Goal: Task Accomplishment & Management: Complete application form

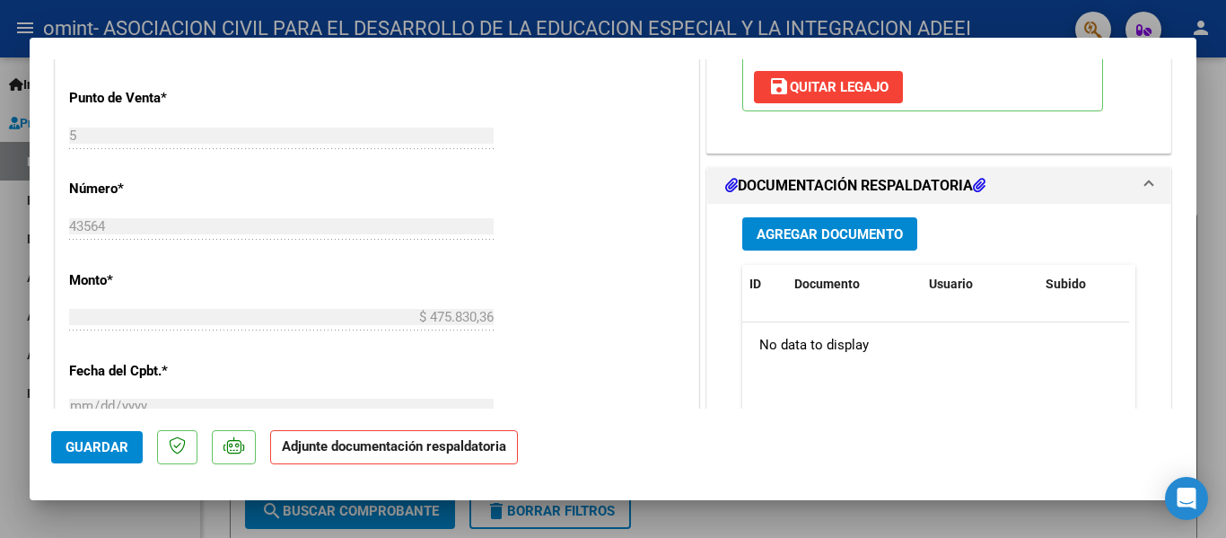
scroll to position [718, 0]
click at [995, 383] on datatable-body "No data to display" at bounding box center [935, 404] width 387 height 167
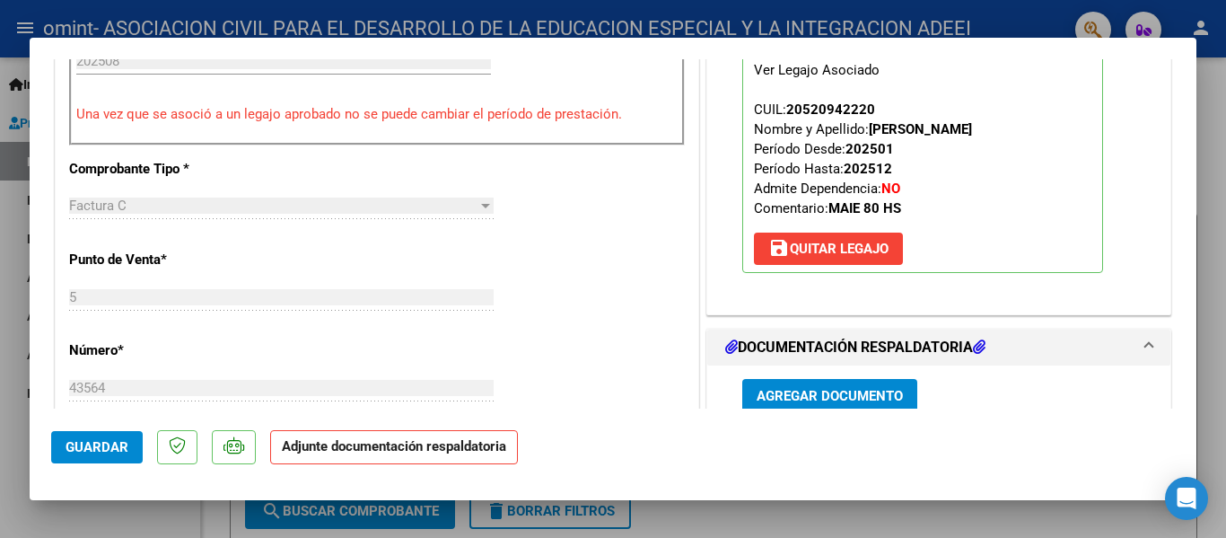
scroll to position [539, 0]
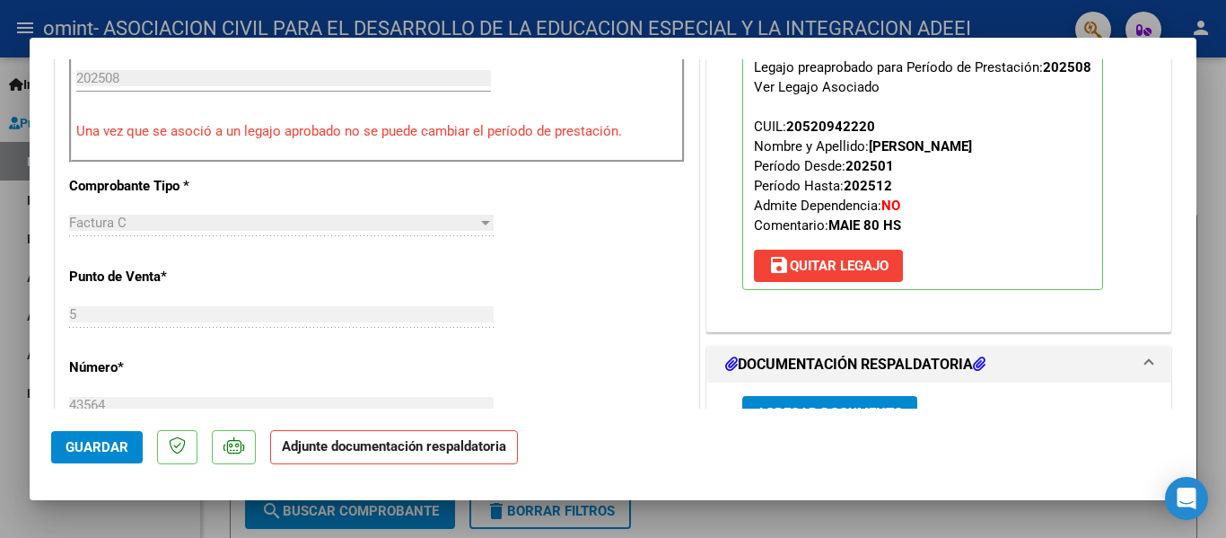
click at [798, 400] on button "Agregar Documento" at bounding box center [829, 412] width 175 height 33
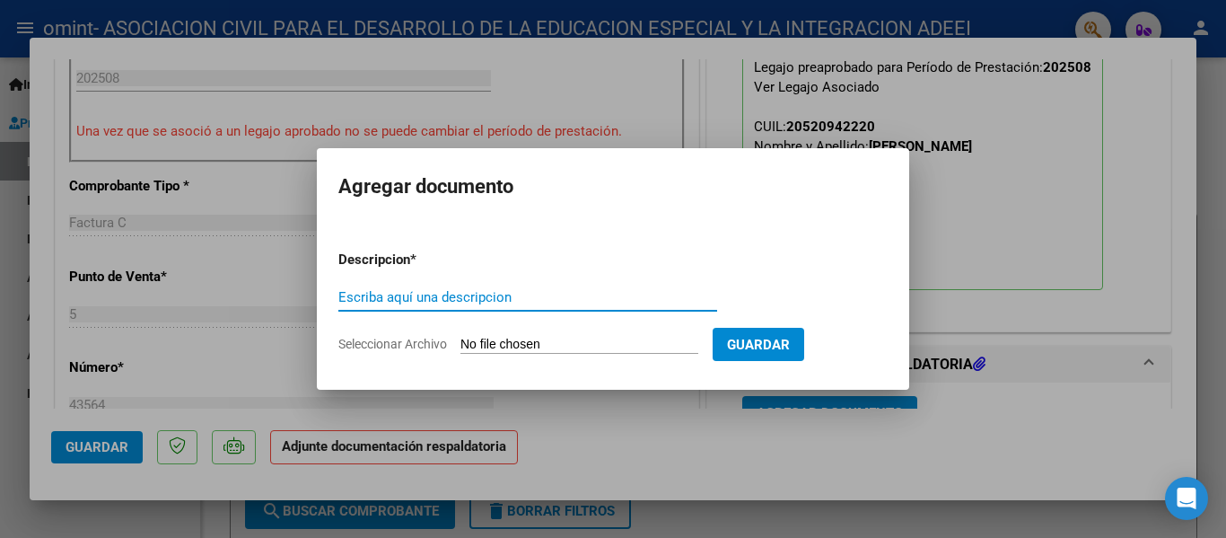
click at [616, 346] on input "Seleccionar Archivo" at bounding box center [580, 345] width 238 height 17
type input "C:\fakepath\planilla [PERSON_NAME] (1).pdf"
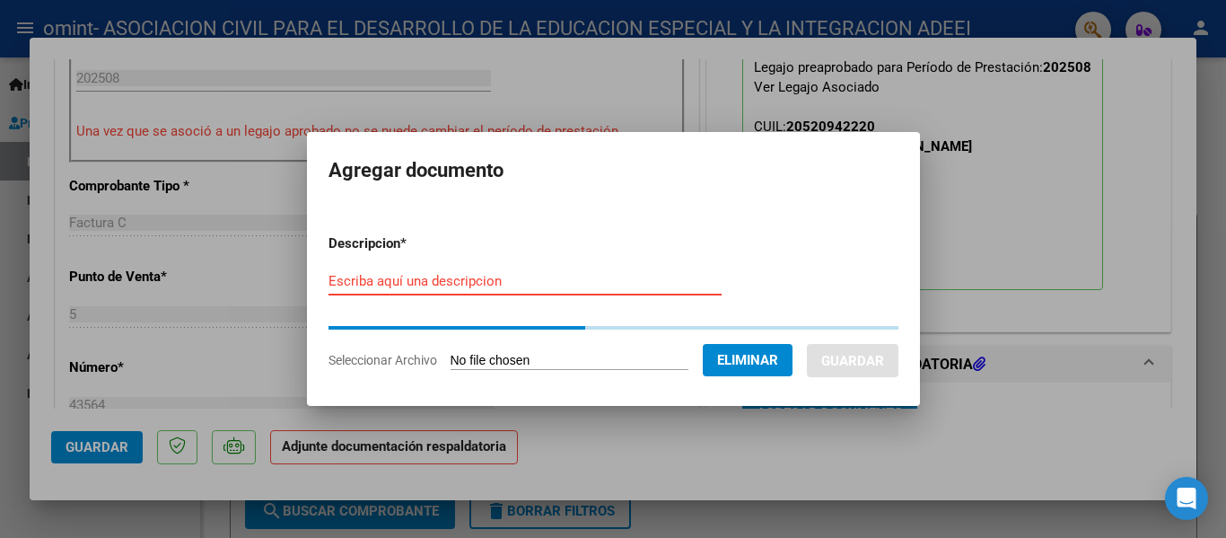
click at [505, 273] on input "Escriba aquí una descripcion" at bounding box center [525, 281] width 393 height 16
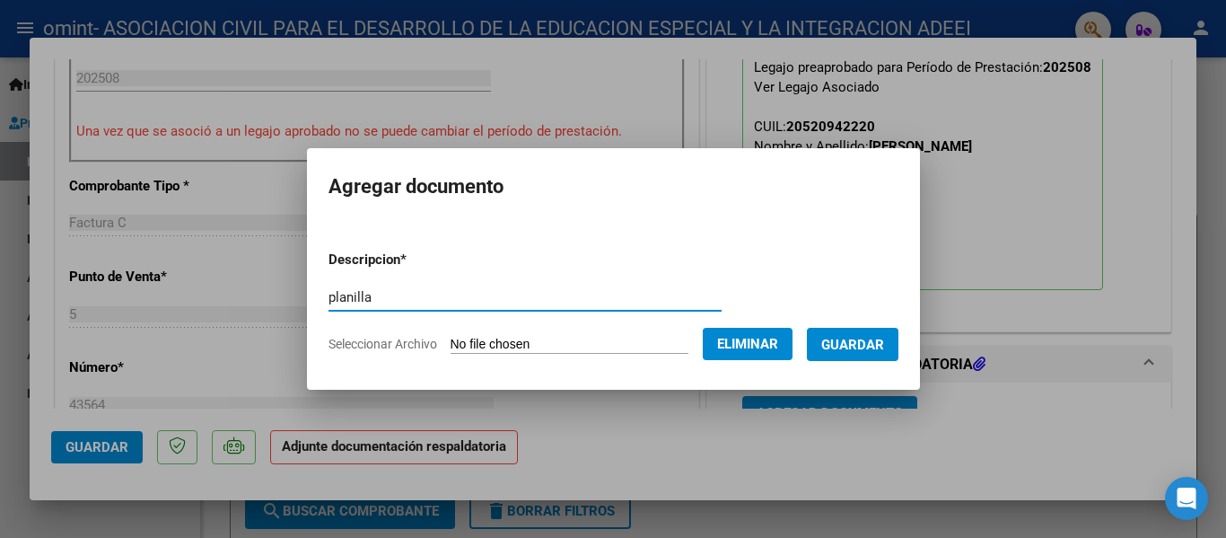
type input "planilla"
click at [855, 343] on span "Guardar" at bounding box center [852, 345] width 63 height 16
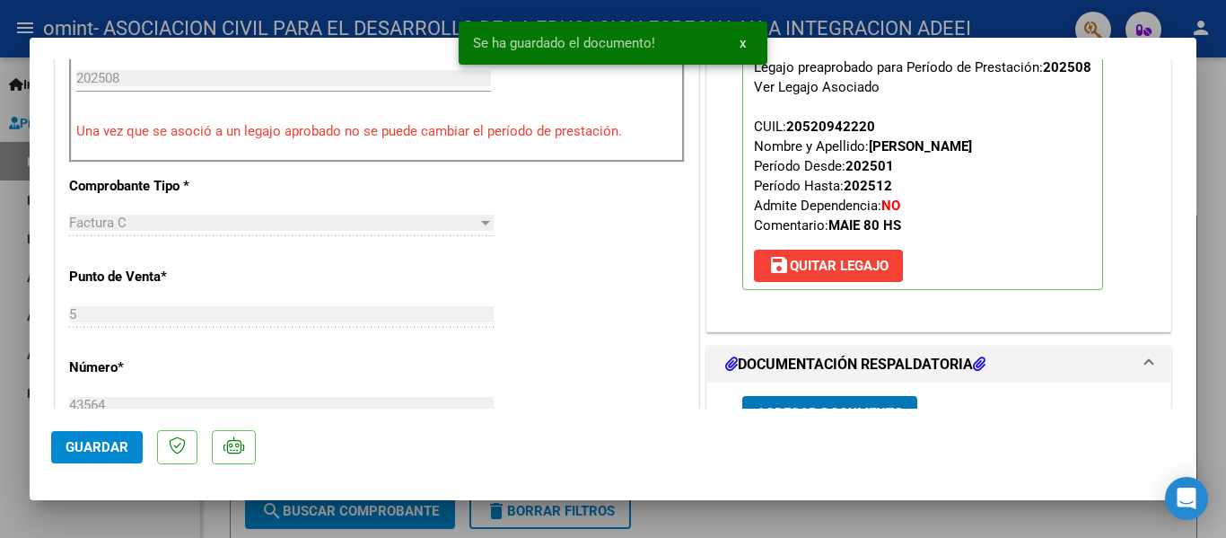
scroll to position [559, 0]
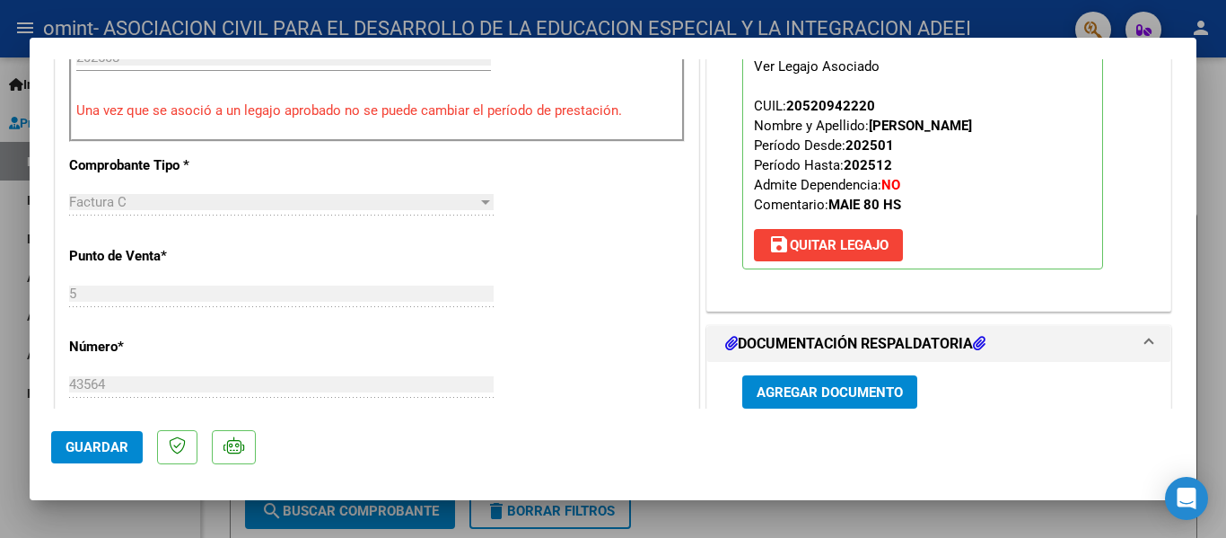
click at [107, 430] on mat-dialog-actions "Guardar" at bounding box center [613, 443] width 1124 height 71
click at [104, 435] on button "Guardar" at bounding box center [97, 447] width 92 height 32
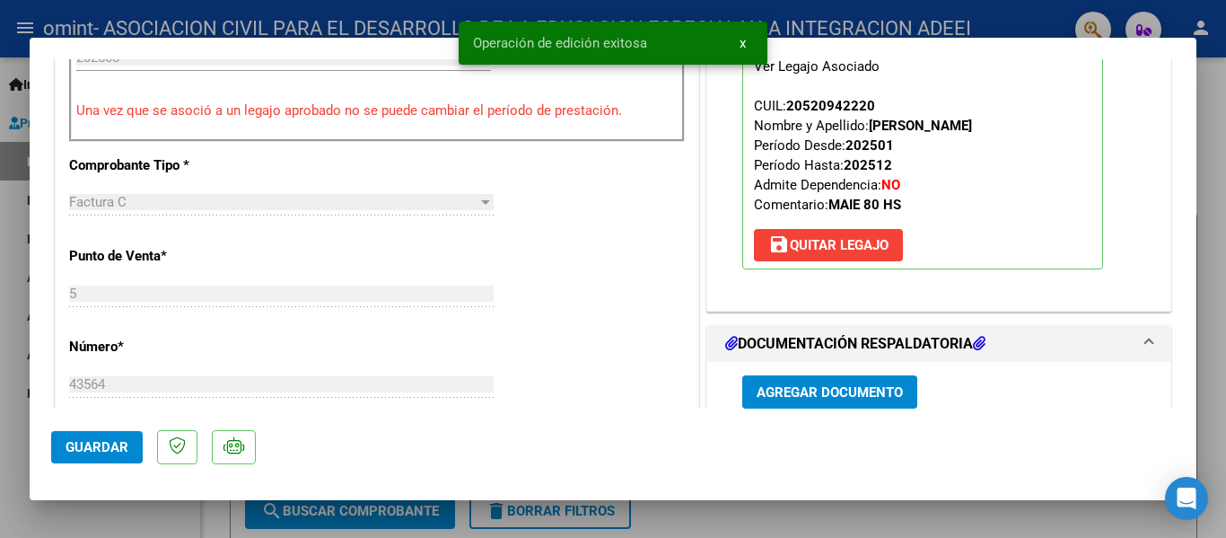
type input "$ 0,00"
